Goal: Book appointment/travel/reservation

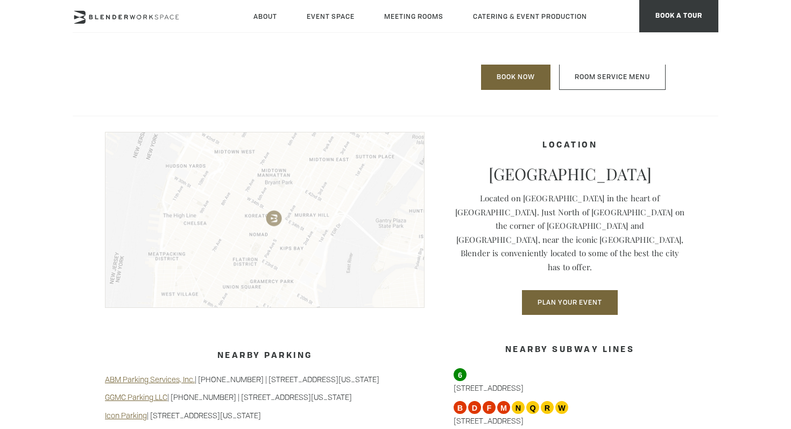
scroll to position [952, 0]
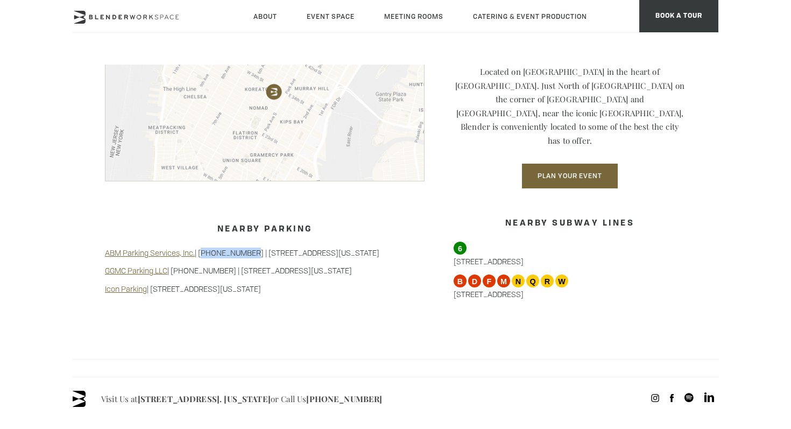
drag, startPoint x: 240, startPoint y: 238, endPoint x: 200, endPoint y: 237, distance: 40.4
click at [200, 248] on p "ABM Parking Services, Inc. | [PHONE_NUMBER] | [STREET_ADDRESS][US_STATE]" at bounding box center [265, 253] width 320 height 11
copy p "[PHONE_NUMBER]"
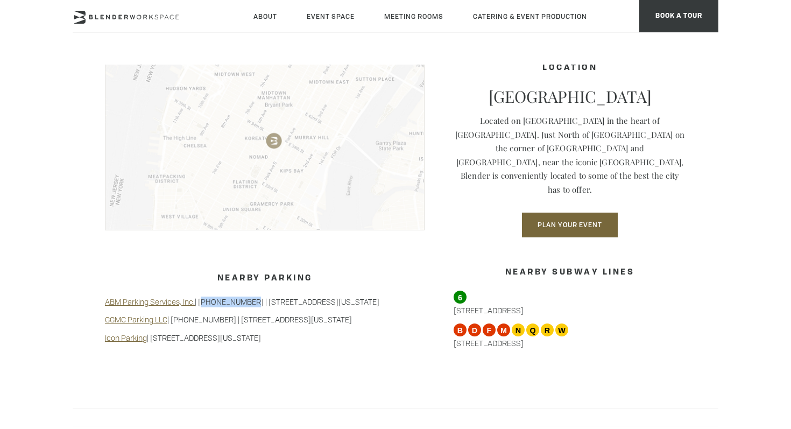
scroll to position [1181, 0]
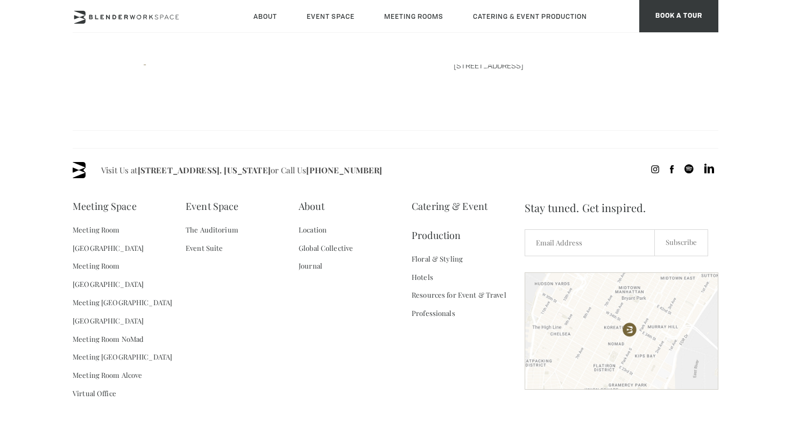
drag, startPoint x: 338, startPoint y: 158, endPoint x: 401, endPoint y: 151, distance: 63.3
click at [401, 162] on div "Visit Us at [STREET_ADDRESS]. [US_STATE] or Call Us [PHONE_NUMBER]" at bounding box center [396, 170] width 646 height 16
copy span "[PHONE_NUMBER]"
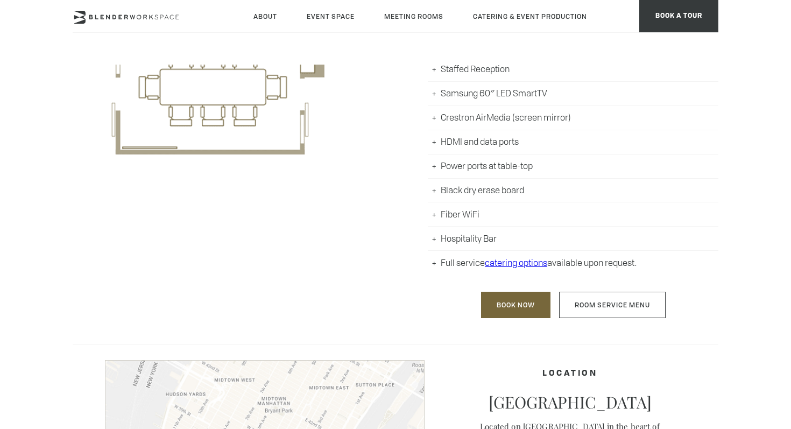
scroll to position [673, 0]
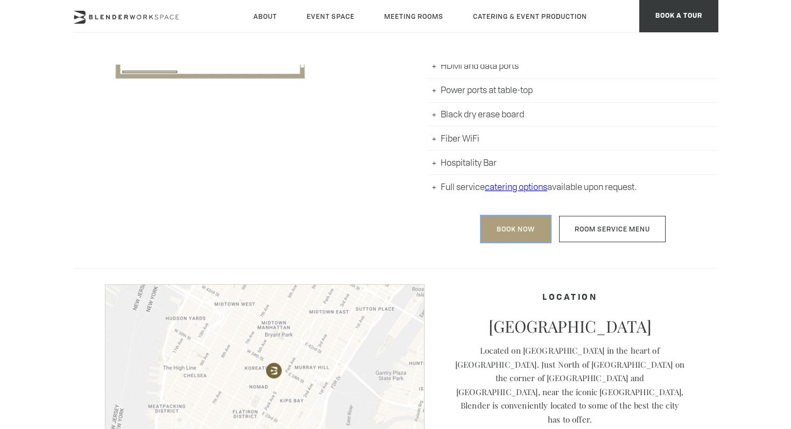
click at [511, 228] on link "Book Now" at bounding box center [515, 229] width 69 height 26
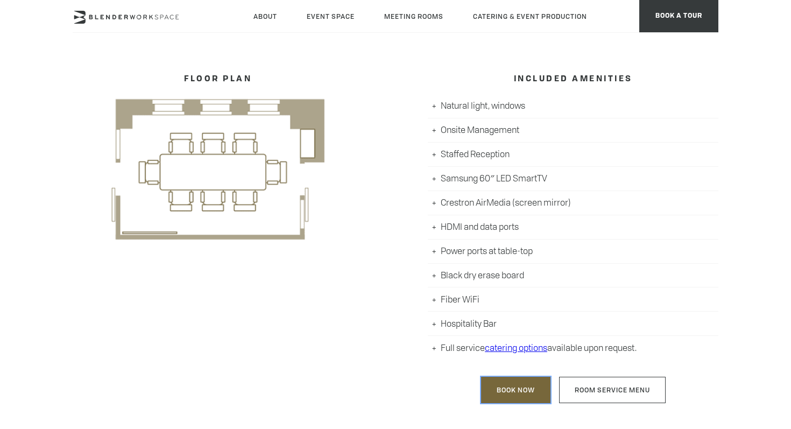
scroll to position [550, 0]
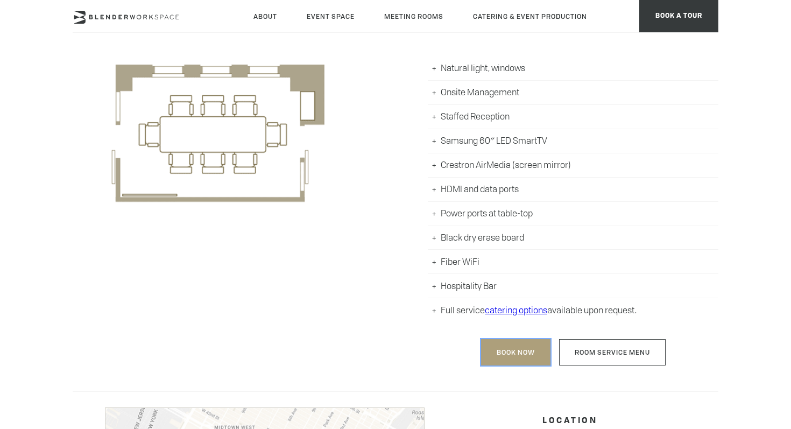
click at [506, 347] on link "Book Now" at bounding box center [515, 352] width 69 height 26
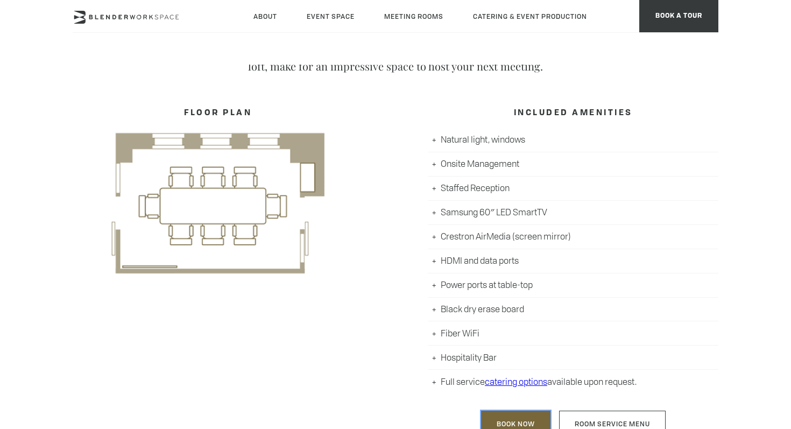
scroll to position [572, 0]
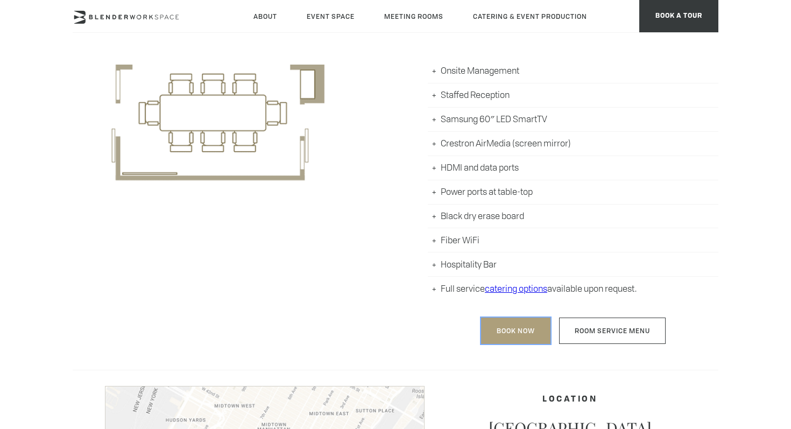
click at [501, 334] on link "Book Now" at bounding box center [515, 331] width 69 height 26
click at [504, 331] on link "Book Now" at bounding box center [515, 331] width 69 height 26
